Goal: Transaction & Acquisition: Purchase product/service

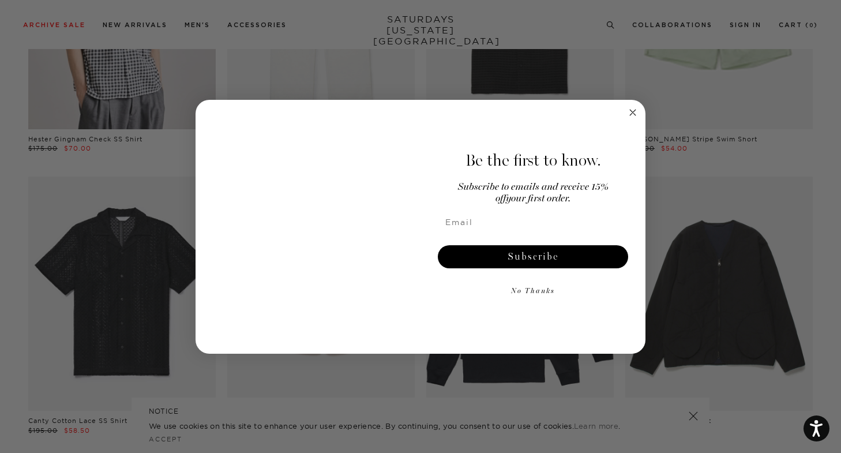
scroll to position [791, 0]
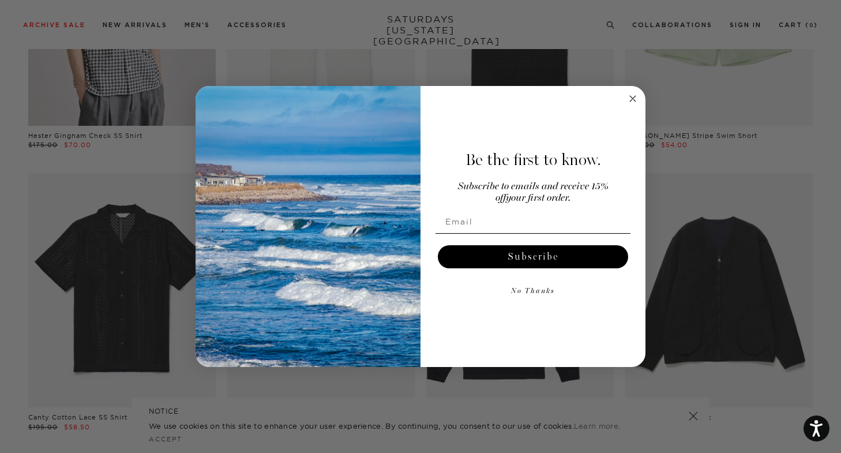
click at [631, 99] on circle "Close dialog" at bounding box center [632, 98] width 13 height 13
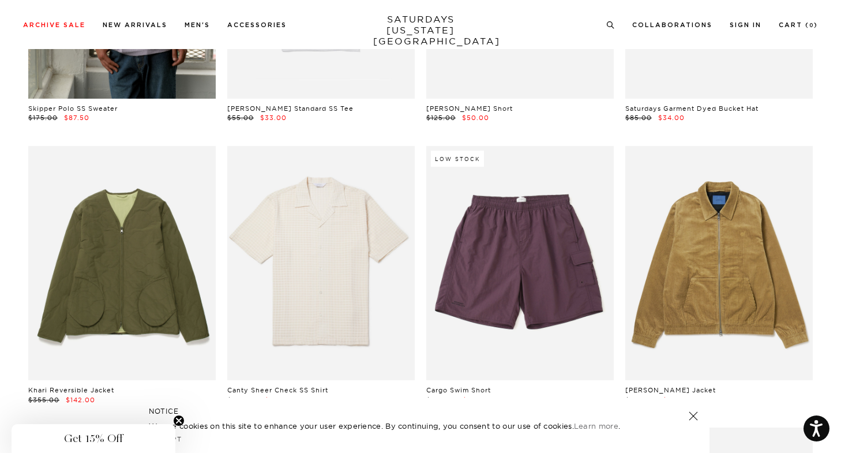
scroll to position [6452, 6]
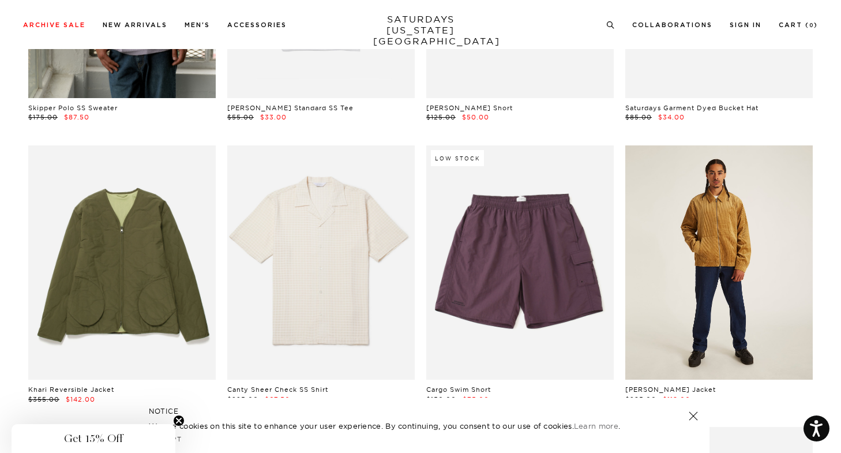
click at [715, 261] on link at bounding box center [718, 262] width 187 height 234
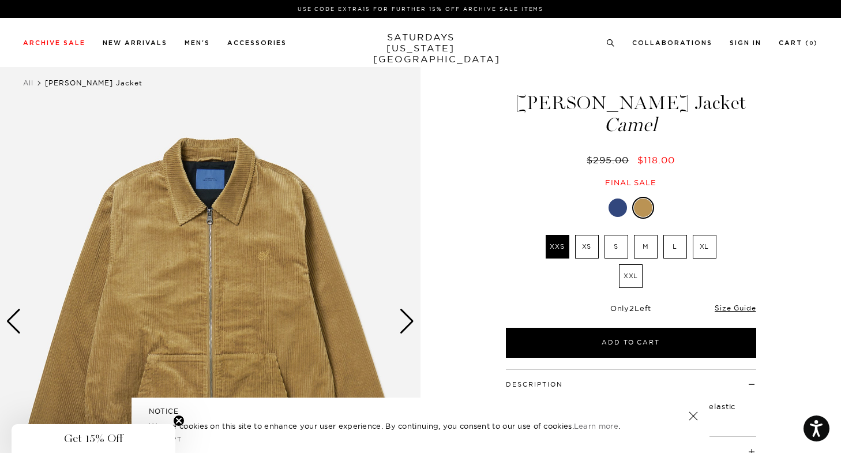
click at [615, 208] on div at bounding box center [618, 207] width 18 height 18
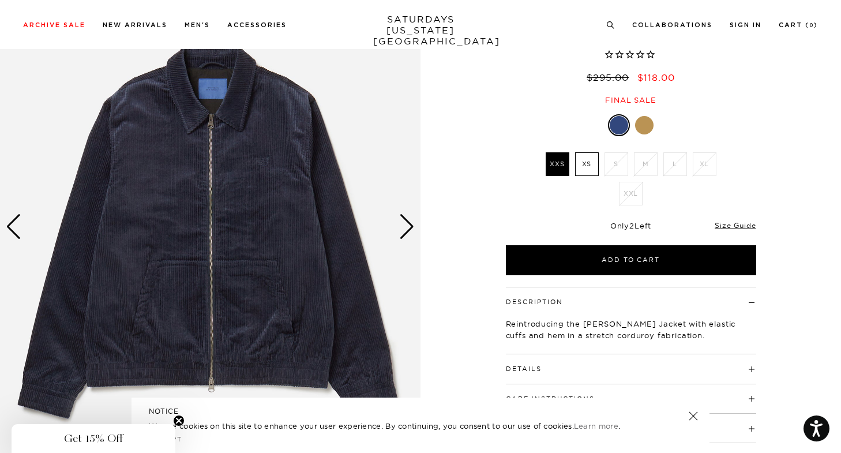
scroll to position [96, 0]
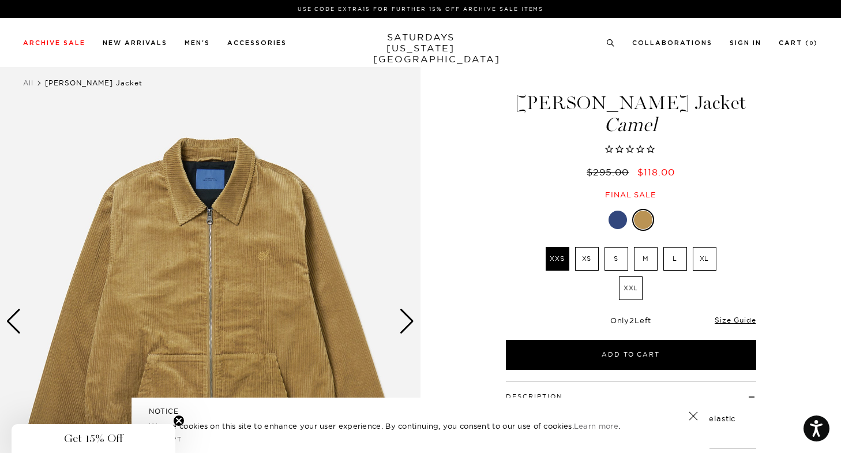
click at [618, 220] on div at bounding box center [618, 220] width 18 height 18
